Goal: Check status: Check status

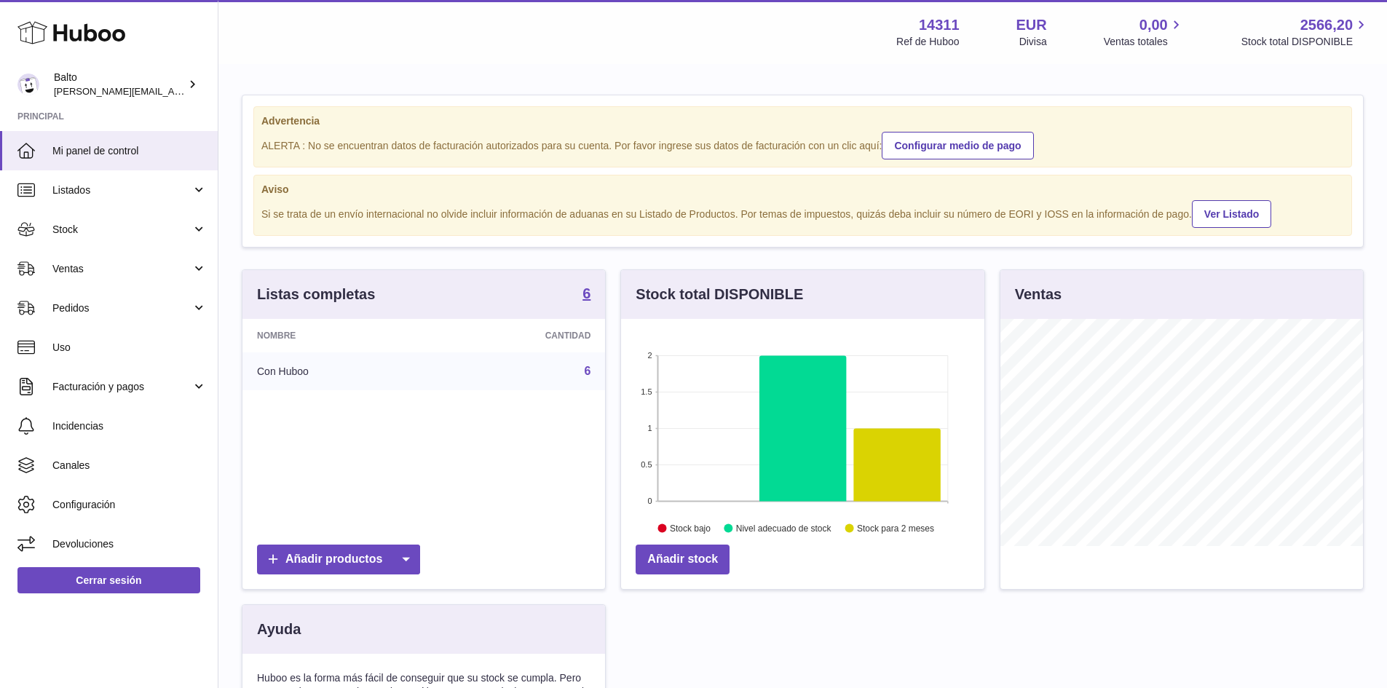
scroll to position [227, 363]
click at [148, 226] on span "Stock" at bounding box center [121, 230] width 139 height 14
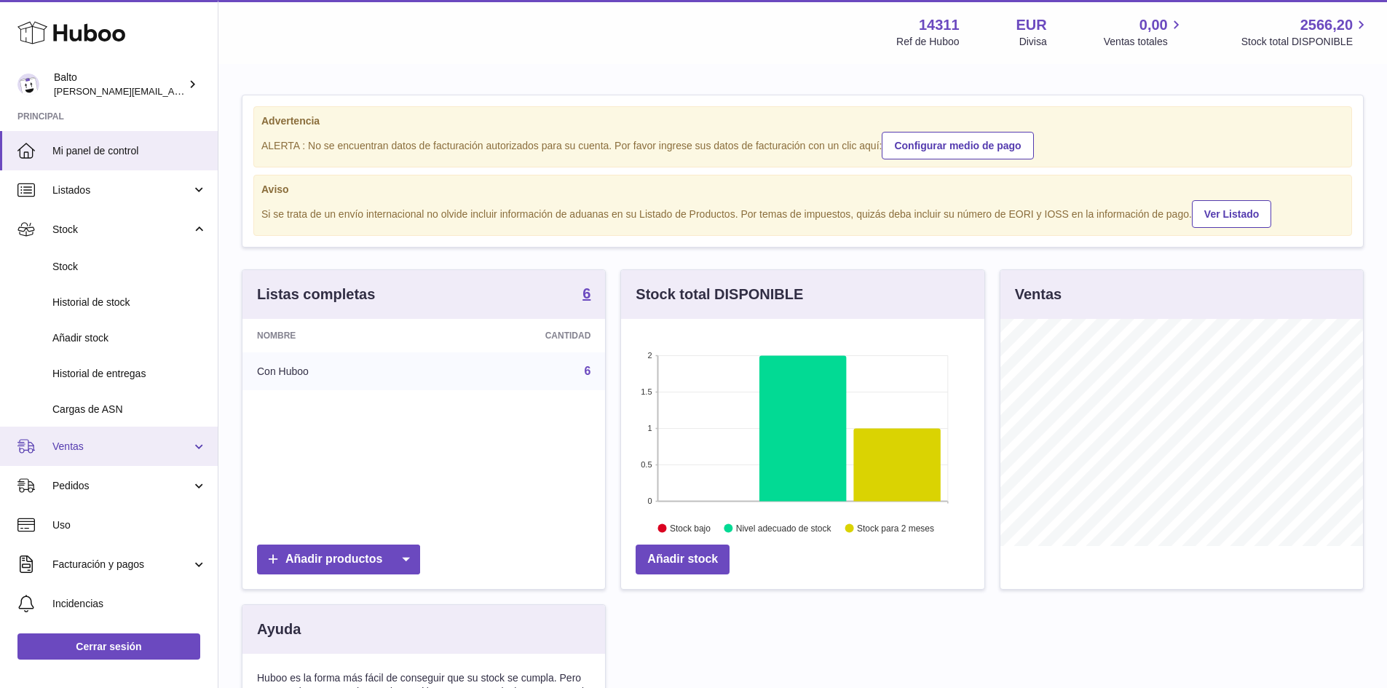
click at [103, 454] on link "Ventas" at bounding box center [109, 446] width 218 height 39
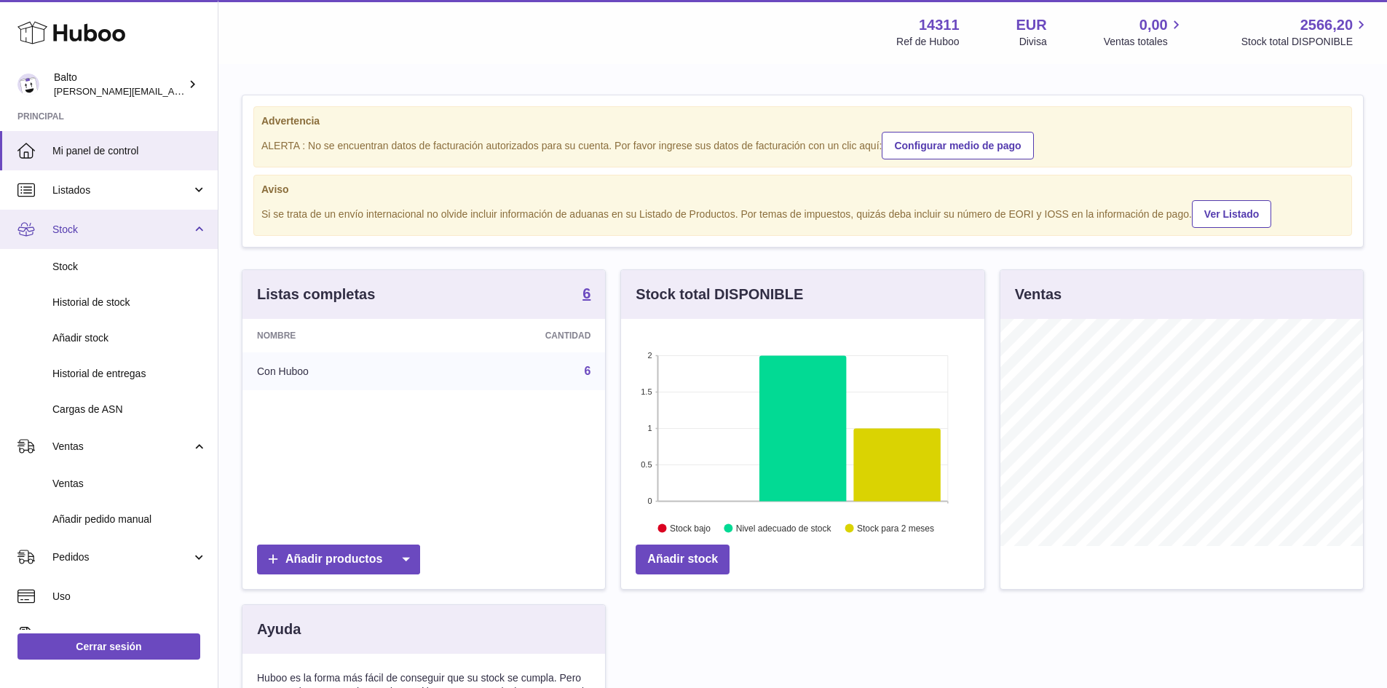
click at [138, 230] on span "Stock" at bounding box center [121, 230] width 139 height 14
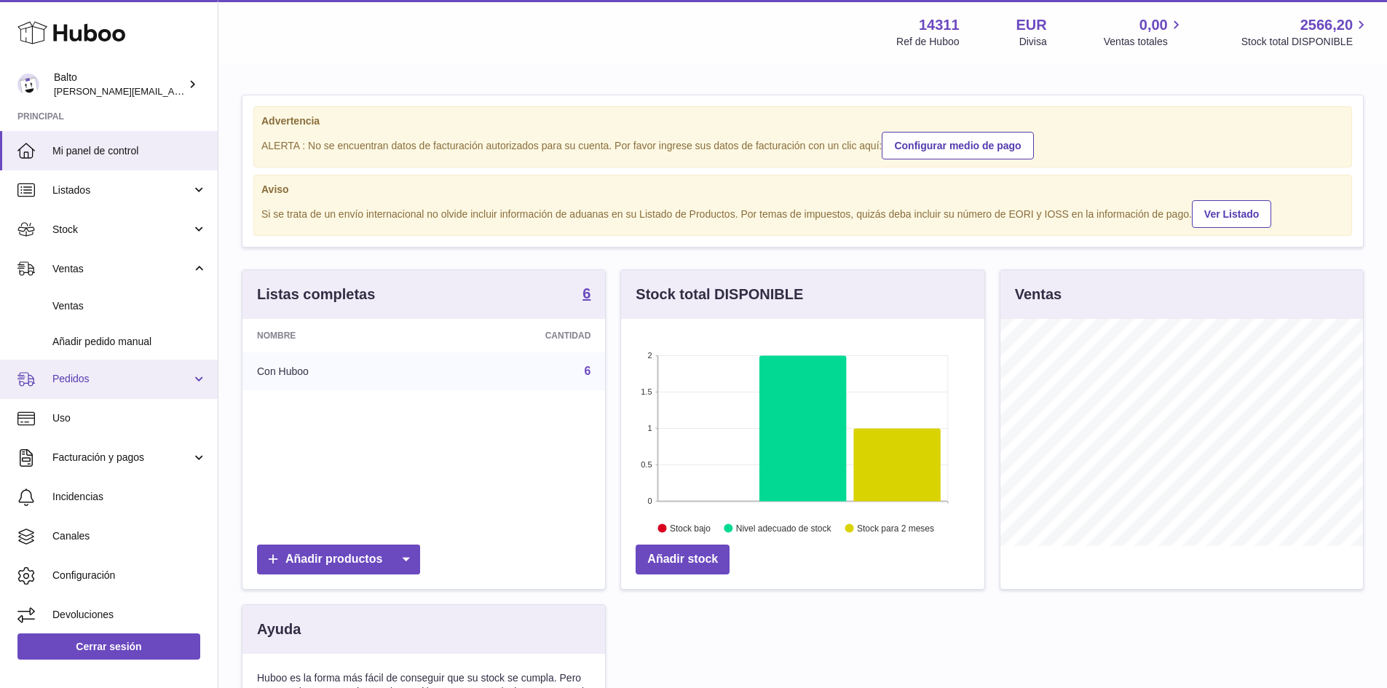
click at [126, 384] on span "Pedidos" at bounding box center [121, 379] width 139 height 14
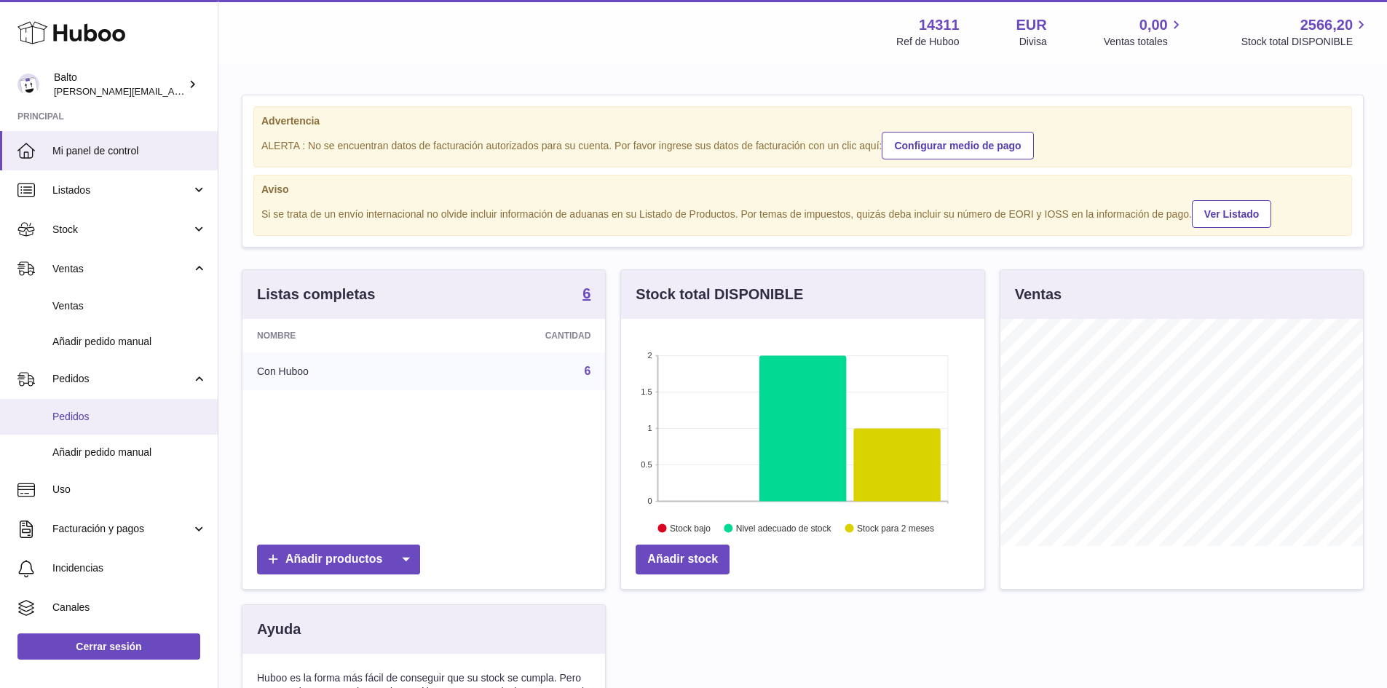
click at [114, 416] on span "Pedidos" at bounding box center [129, 417] width 154 height 14
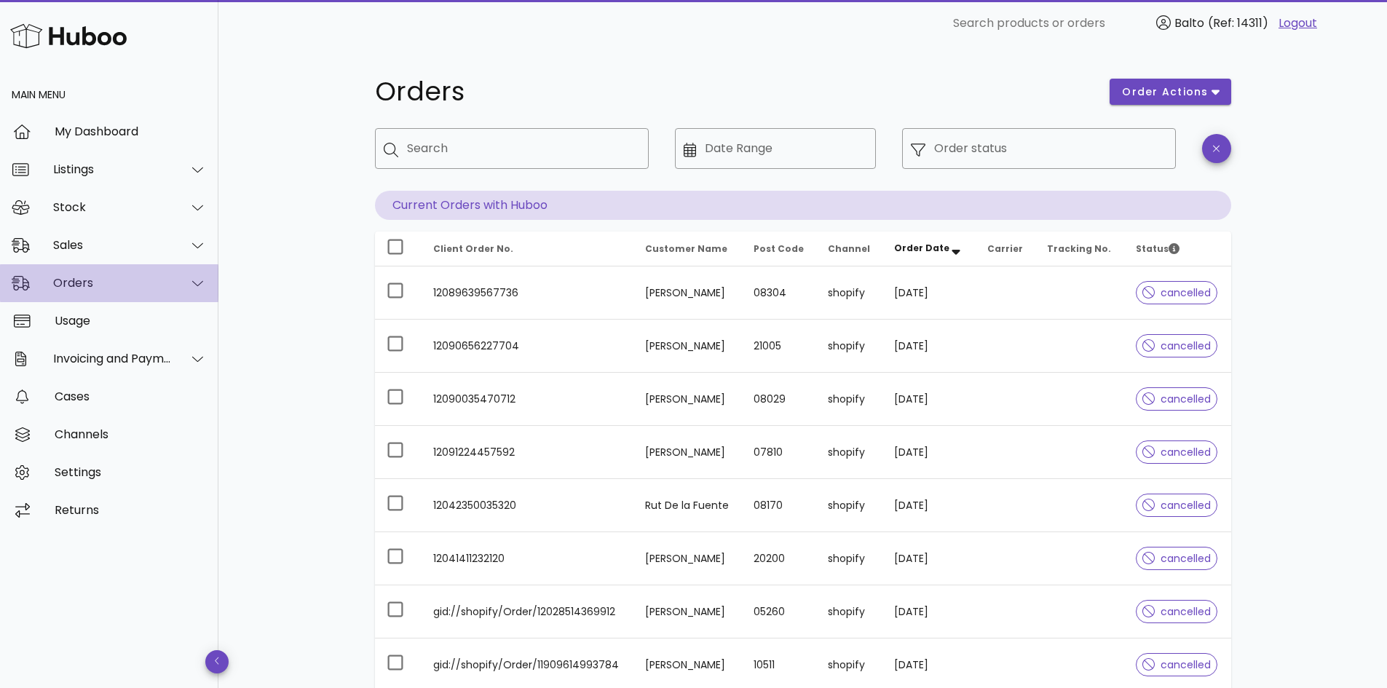
click at [131, 291] on div "Orders" at bounding box center [109, 283] width 218 height 38
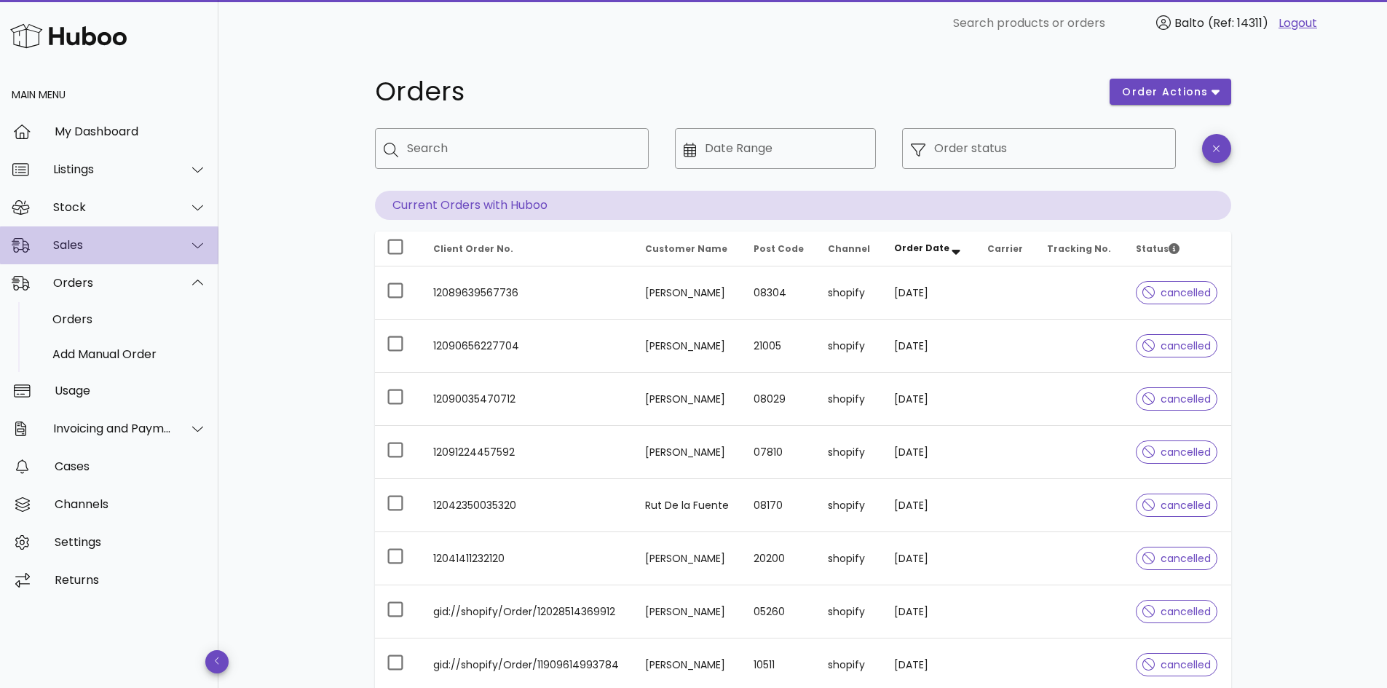
click at [152, 234] on div "Sales" at bounding box center [109, 245] width 218 height 38
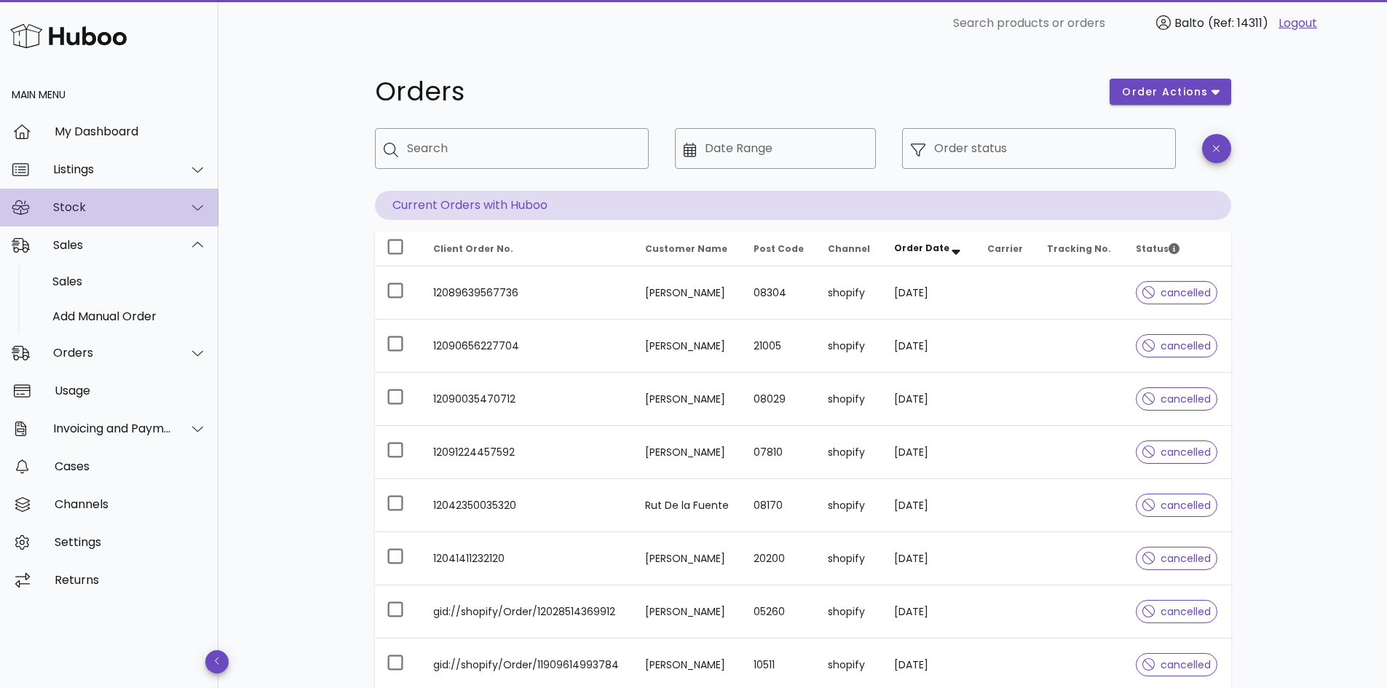
click at [157, 200] on div "Stock" at bounding box center [109, 208] width 218 height 38
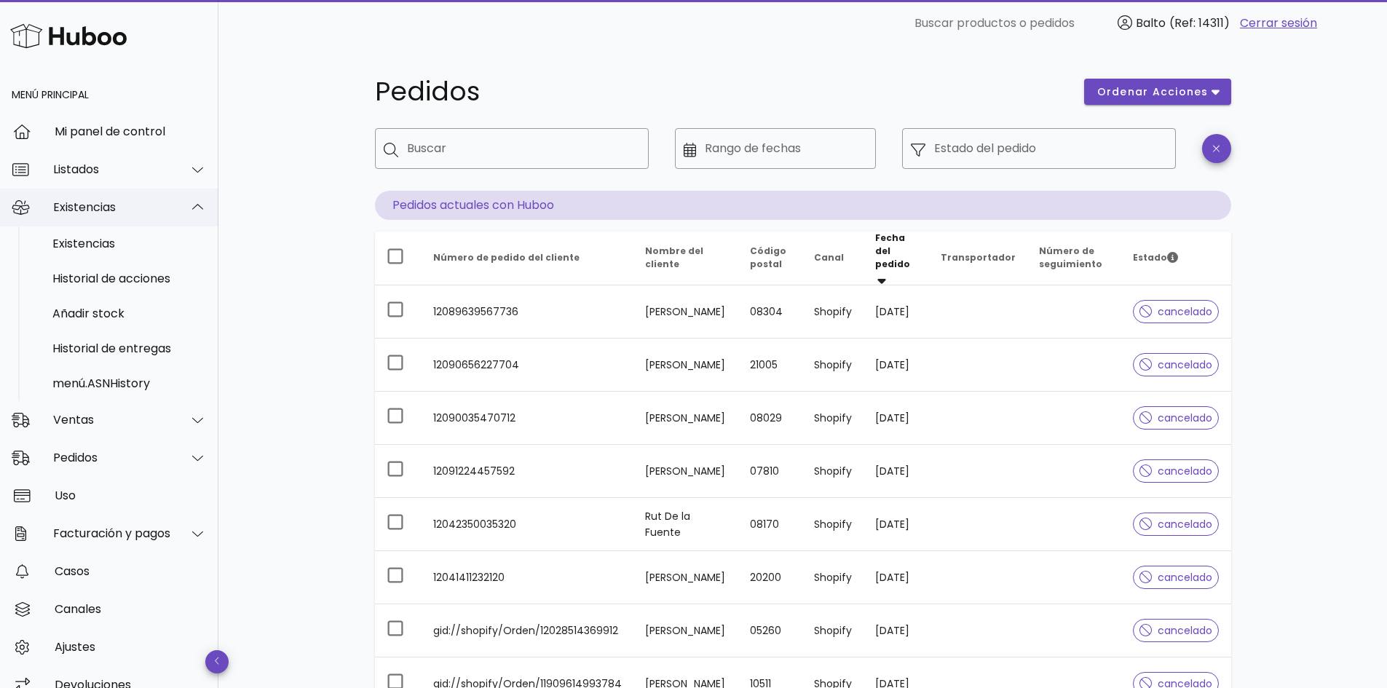
click at [117, 212] on div "Existencias" at bounding box center [112, 207] width 119 height 14
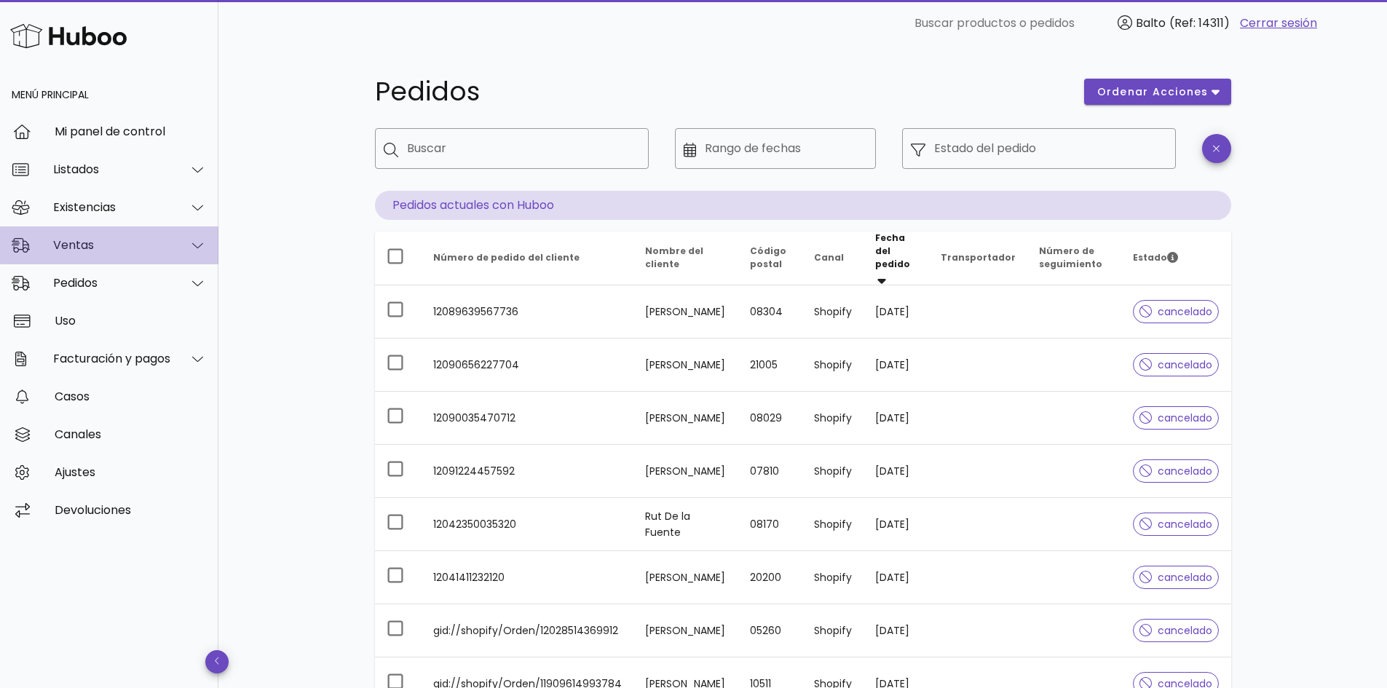
click at [109, 235] on div "Ventas" at bounding box center [109, 245] width 218 height 38
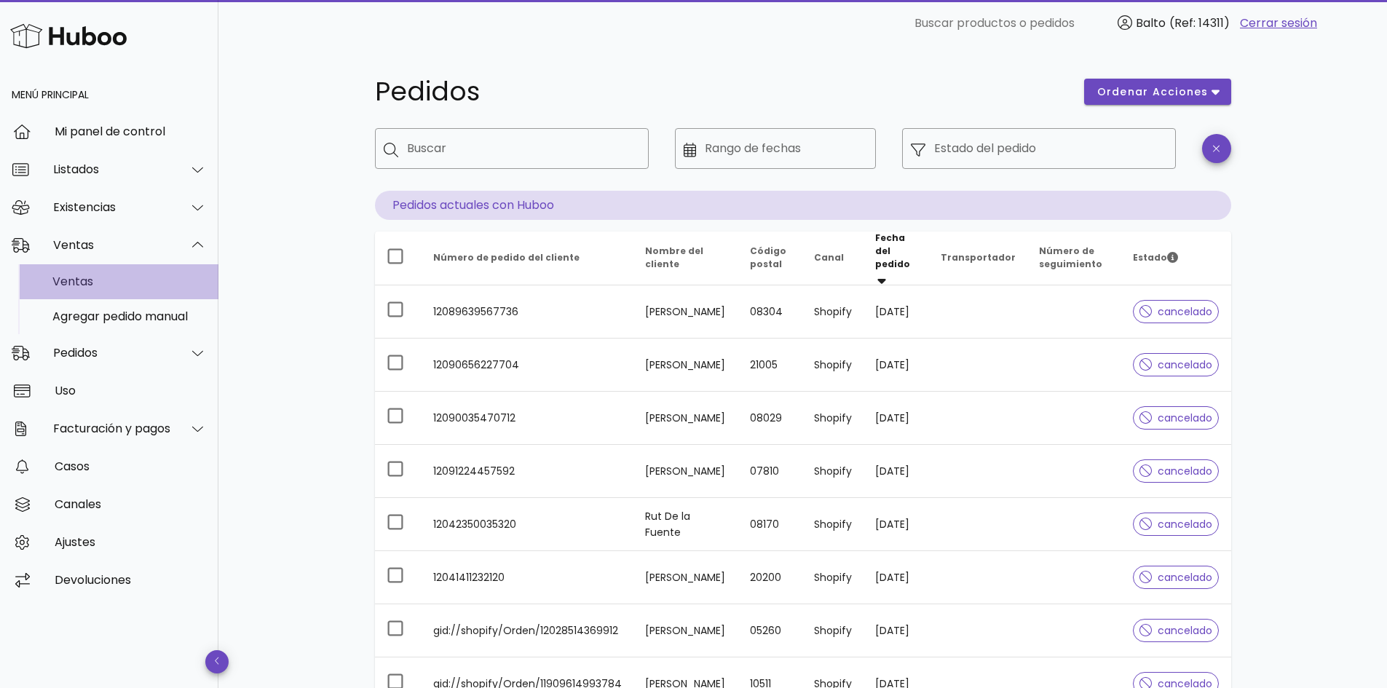
click at [80, 272] on div "Ventas" at bounding box center [129, 281] width 154 height 31
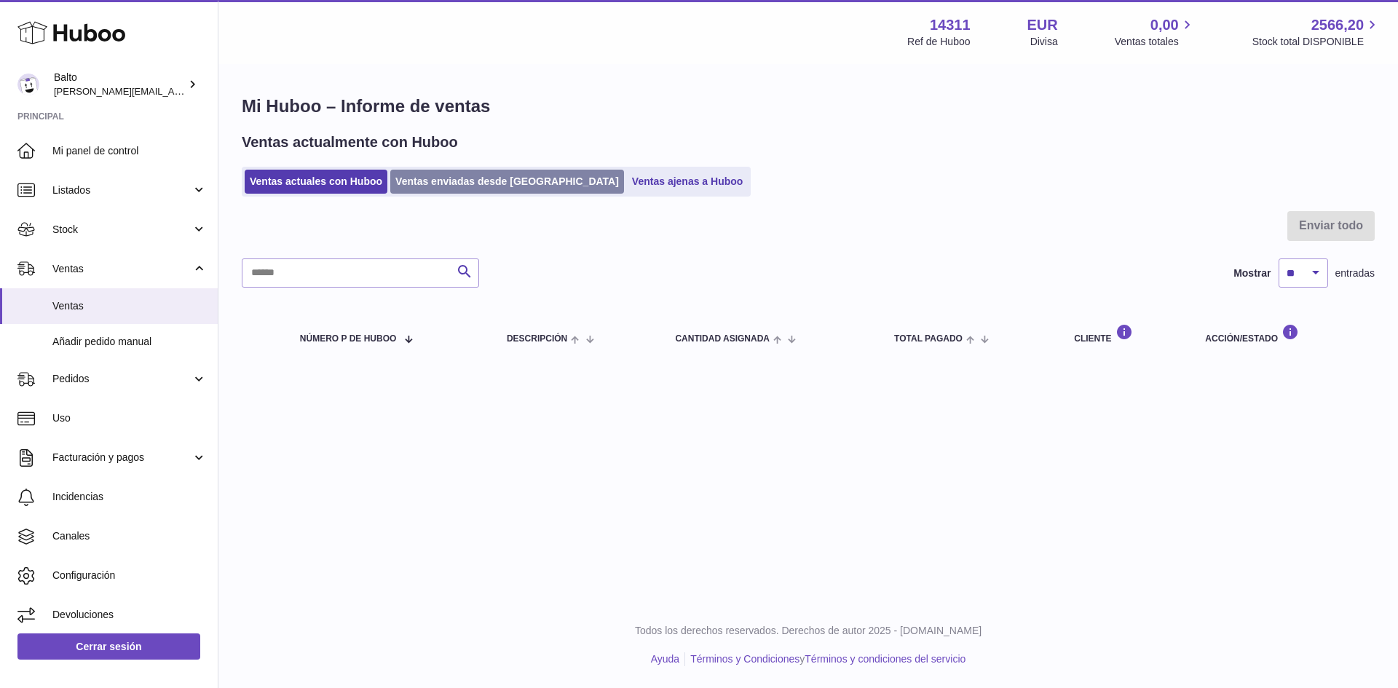
click at [488, 188] on link "Ventas enviadas desde [GEOGRAPHIC_DATA]" at bounding box center [507, 182] width 234 height 24
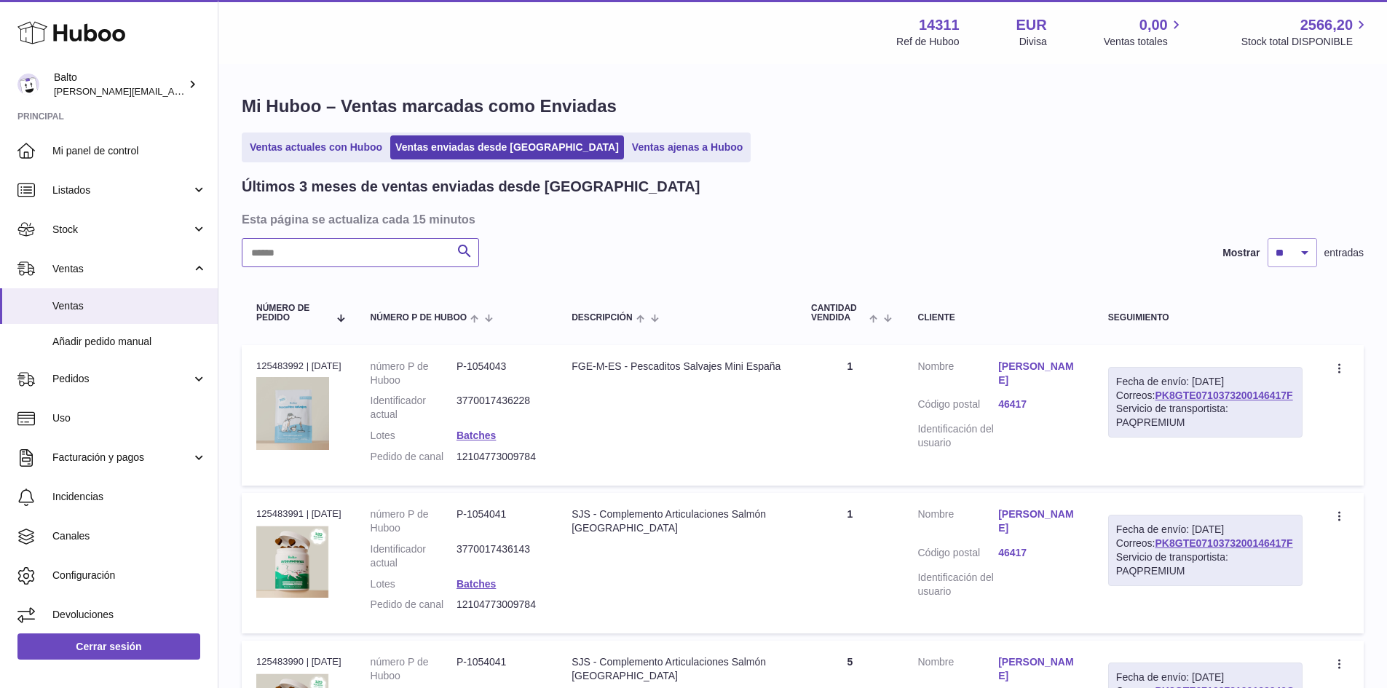
click at [372, 252] on input "text" at bounding box center [360, 252] width 237 height 29
paste input "**********"
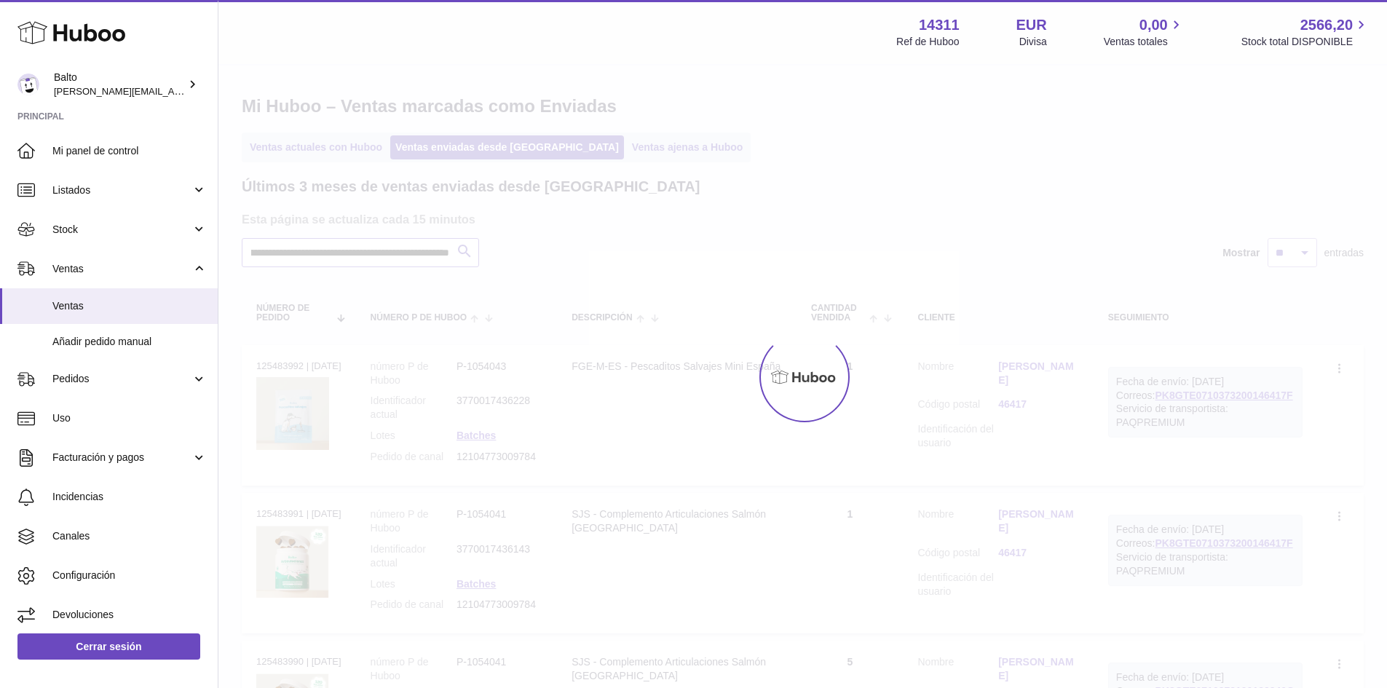
type input "**********"
click at [372, 252] on div at bounding box center [802, 377] width 1169 height 623
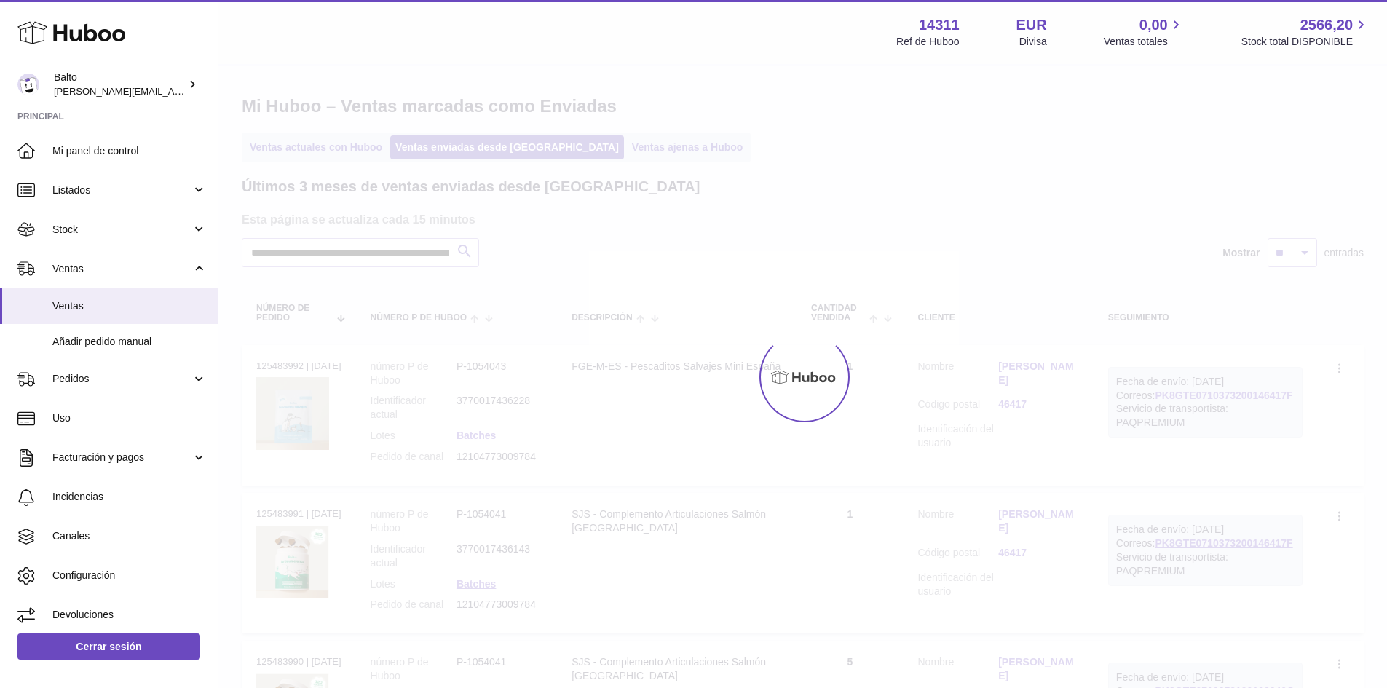
click at [372, 252] on div at bounding box center [802, 377] width 1169 height 623
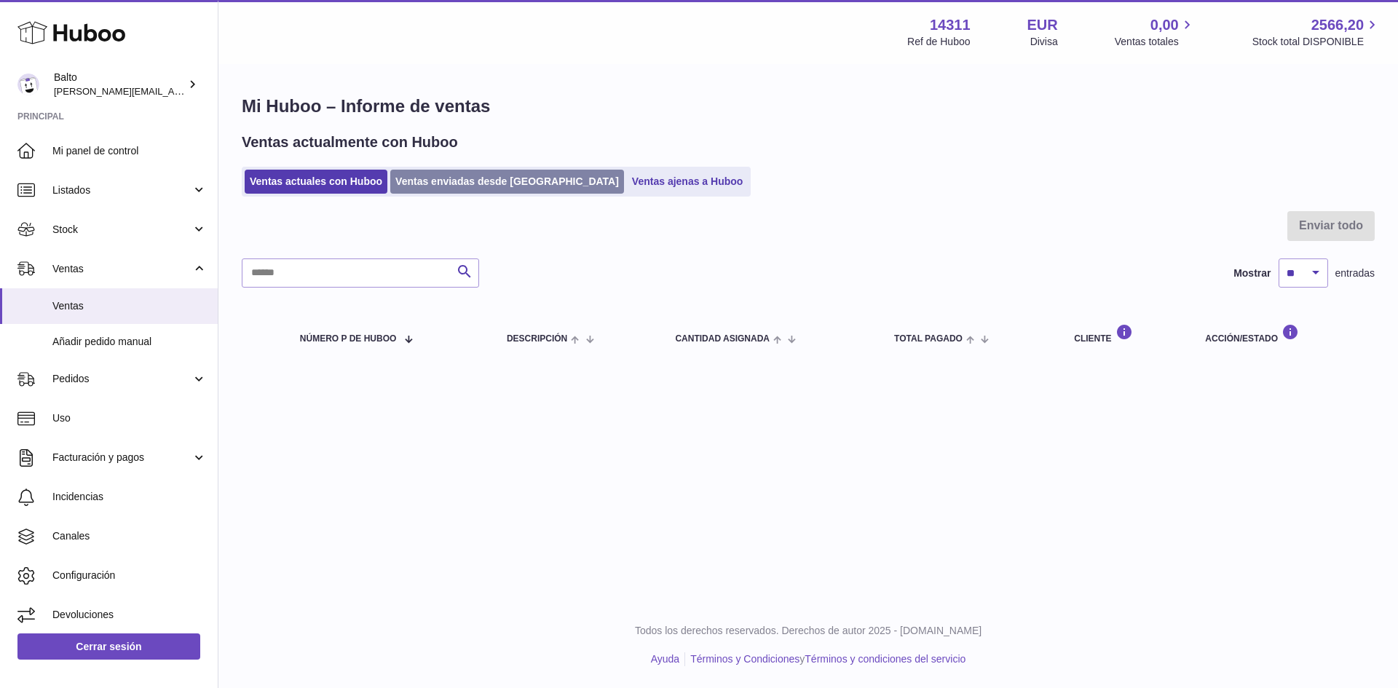
click at [476, 184] on link "Ventas enviadas desde [GEOGRAPHIC_DATA]" at bounding box center [507, 182] width 234 height 24
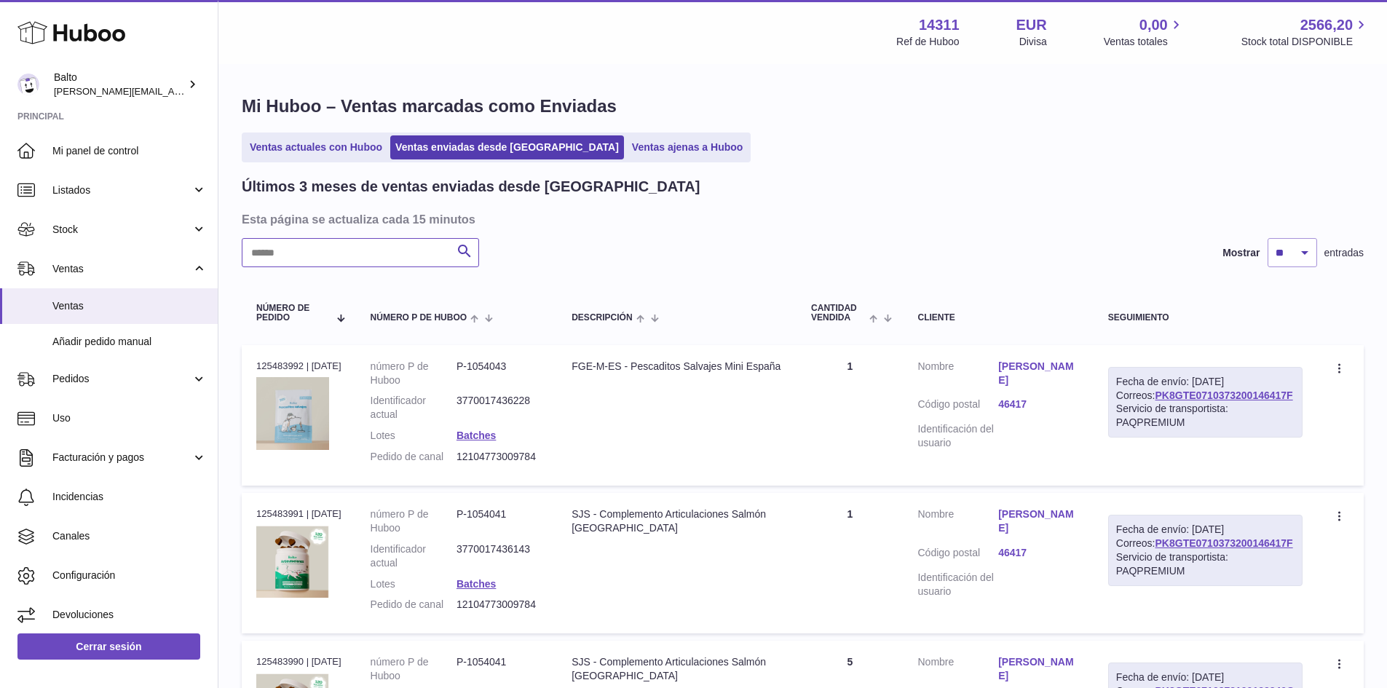
click at [354, 253] on input "text" at bounding box center [360, 252] width 237 height 29
paste input "**********"
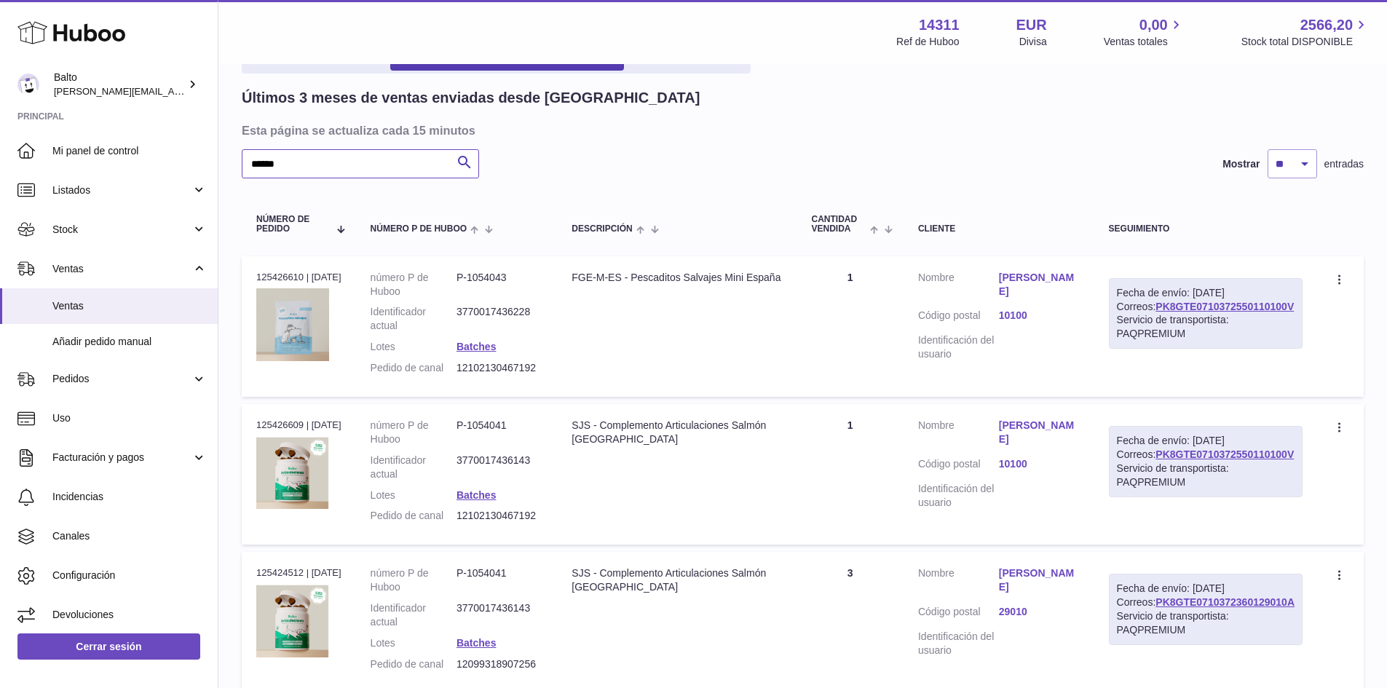
scroll to position [364, 0]
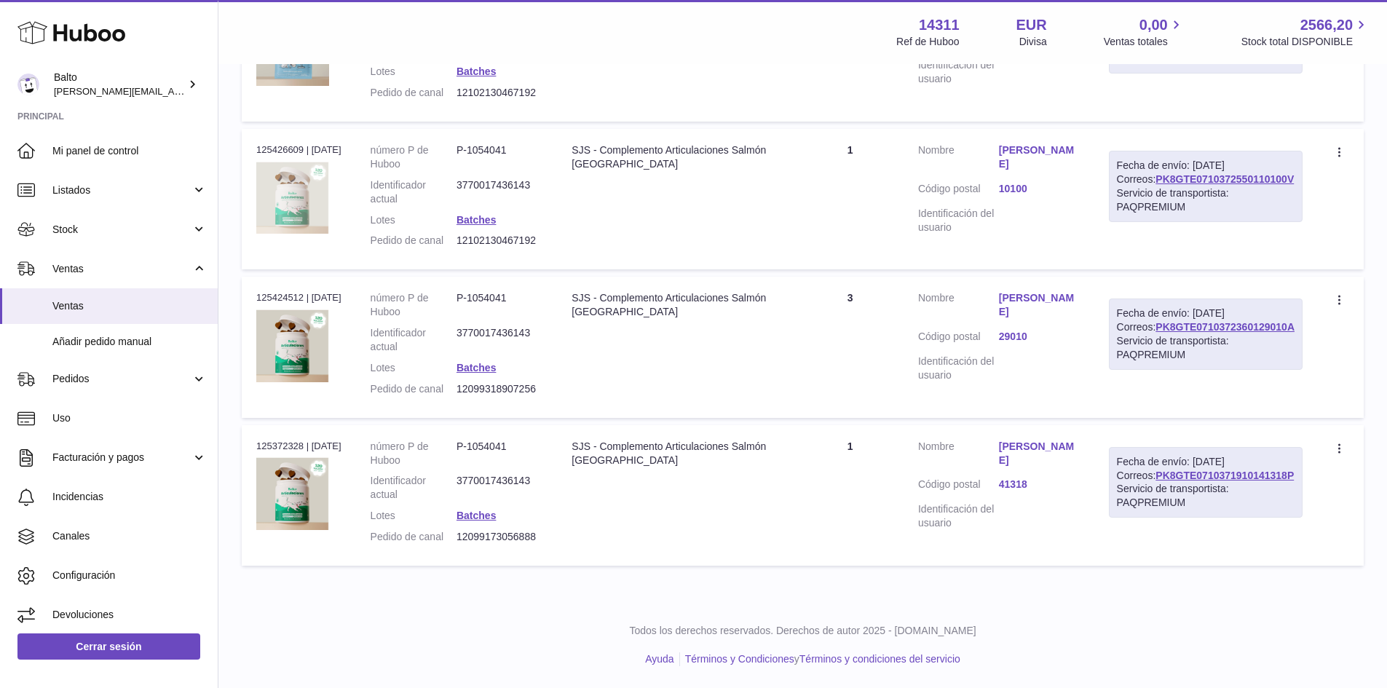
type input "******"
